Goal: Transaction & Acquisition: Purchase product/service

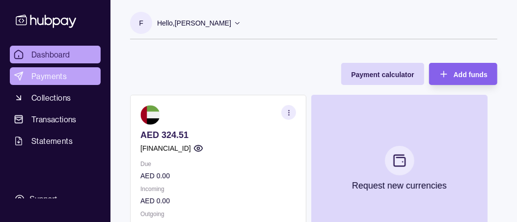
click at [63, 77] on span "Payments" at bounding box center [48, 76] width 35 height 12
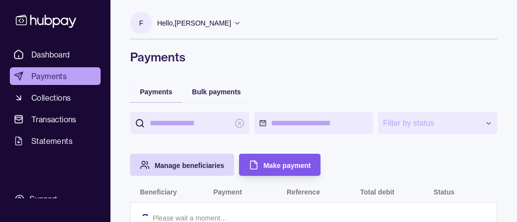
click at [290, 170] on span "Make payment" at bounding box center [287, 166] width 47 height 8
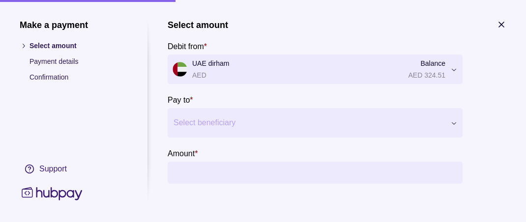
click at [326, 125] on div at bounding box center [308, 123] width 271 height 14
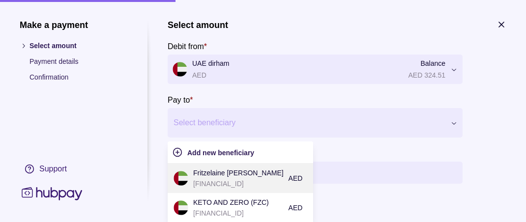
click at [234, 176] on p "Fritzelaine [PERSON_NAME]" at bounding box center [238, 173] width 90 height 11
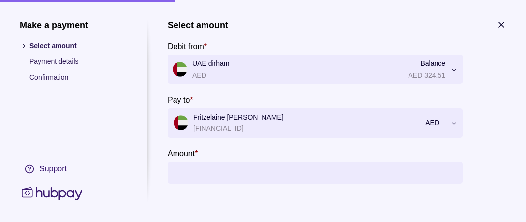
click at [238, 165] on input "Amount *" at bounding box center [324, 173] width 265 height 22
click at [243, 183] on input "Amount *" at bounding box center [324, 173] width 265 height 22
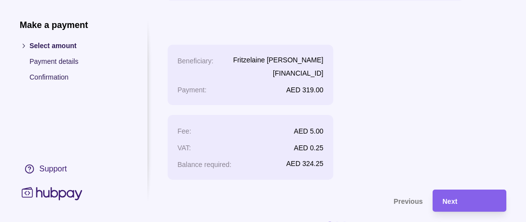
scroll to position [205, 0]
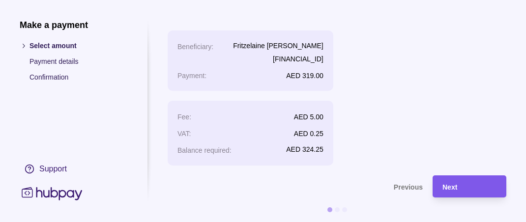
type input "***"
click at [465, 182] on div "Next" at bounding box center [469, 187] width 54 height 12
click at [452, 183] on span "Next" at bounding box center [449, 187] width 15 height 8
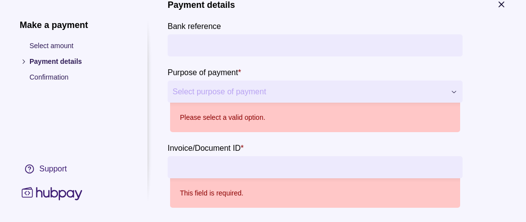
scroll to position [0, 0]
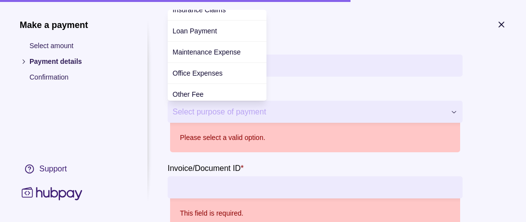
scroll to position [273, 0]
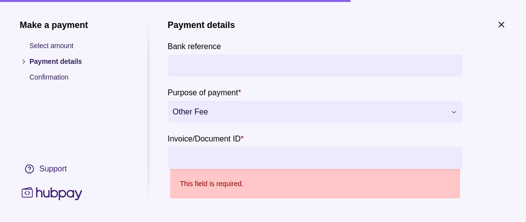
click at [254, 155] on input "Invoice/Document ID *" at bounding box center [314, 158] width 285 height 22
click at [242, 151] on input "Invoice/Document ID *" at bounding box center [314, 158] width 285 height 22
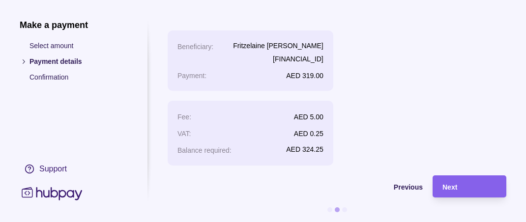
scroll to position [191, 0]
type input "****"
click at [475, 181] on div "Next" at bounding box center [469, 187] width 54 height 12
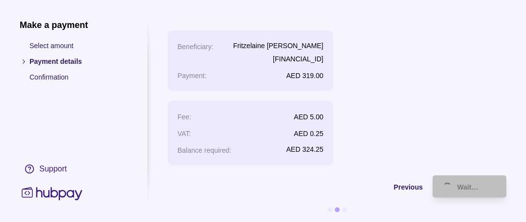
scroll to position [19, 0]
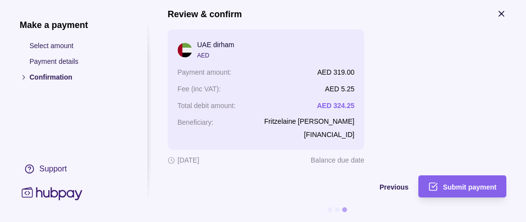
click at [475, 183] on span "Submit payment" at bounding box center [470, 187] width 54 height 8
